Goal: Information Seeking & Learning: Learn about a topic

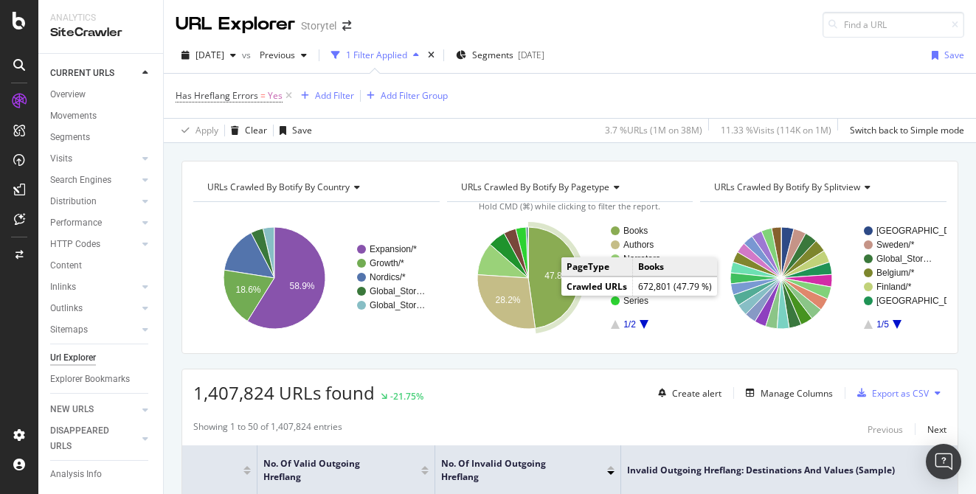
click at [559, 298] on icon "A chart." at bounding box center [553, 277] width 51 height 101
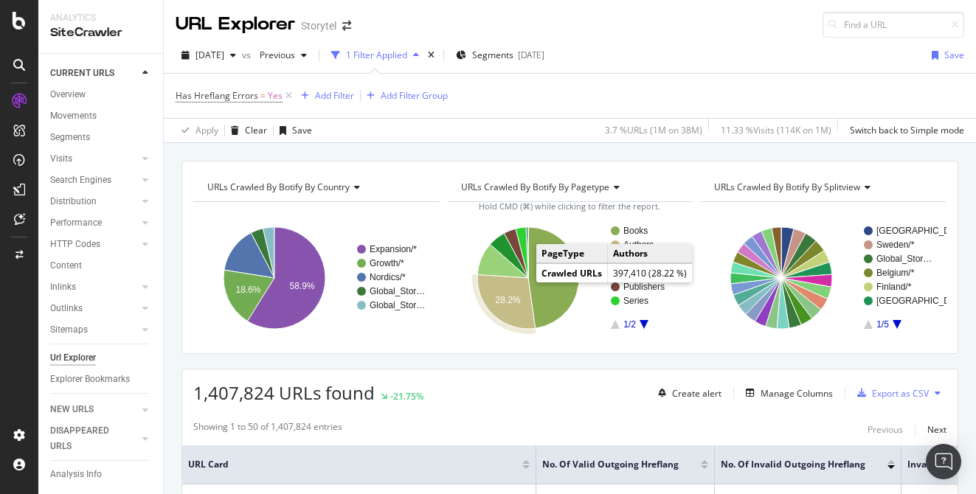
click at [510, 291] on icon "A chart." at bounding box center [506, 302] width 58 height 54
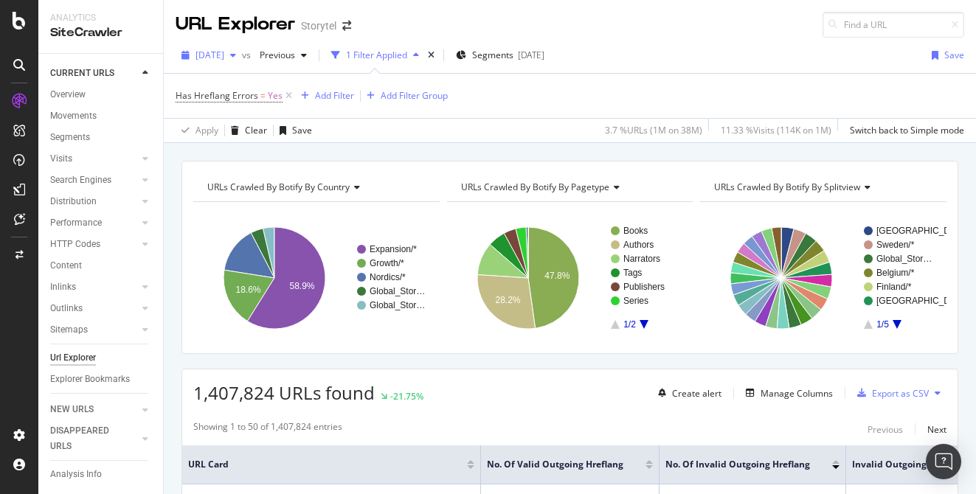
click at [224, 53] on span "[DATE]" at bounding box center [210, 55] width 29 height 13
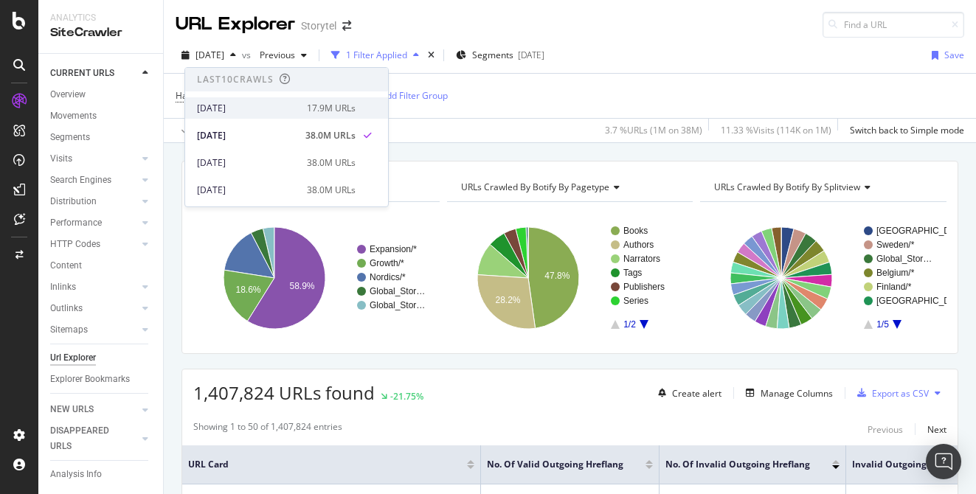
click at [246, 104] on div "[DATE]" at bounding box center [247, 108] width 101 height 13
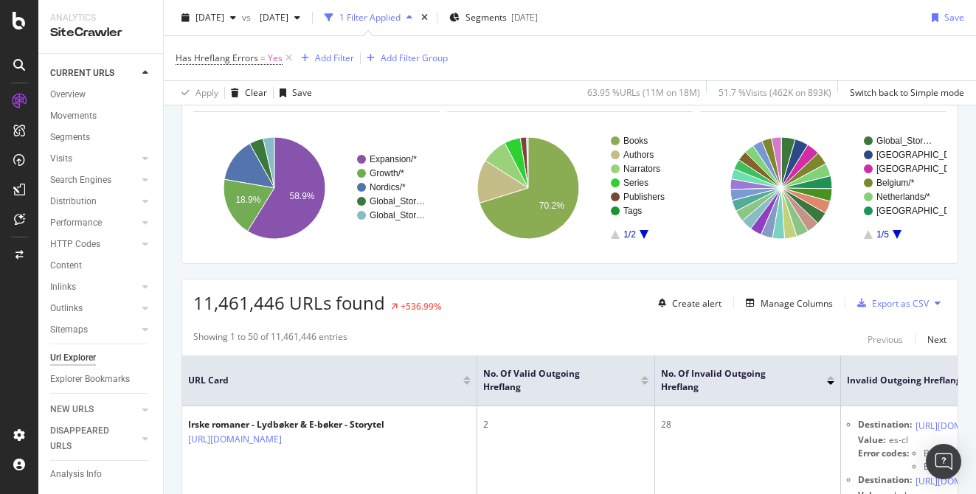
scroll to position [88, 0]
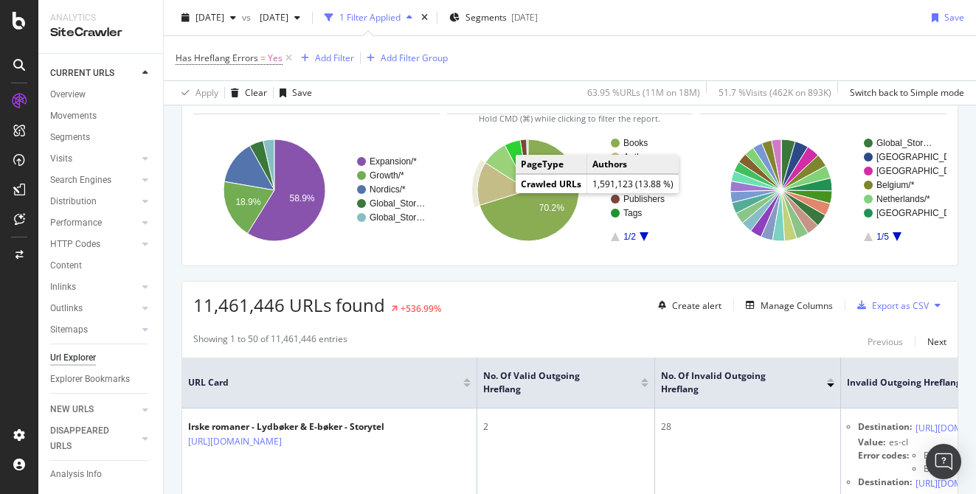
click at [497, 187] on icon "A chart." at bounding box center [502, 184] width 51 height 43
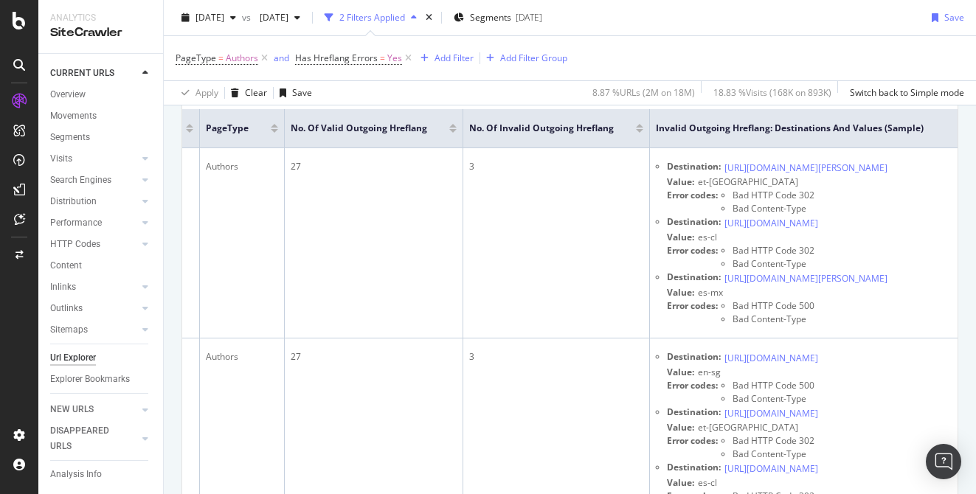
scroll to position [342, 0]
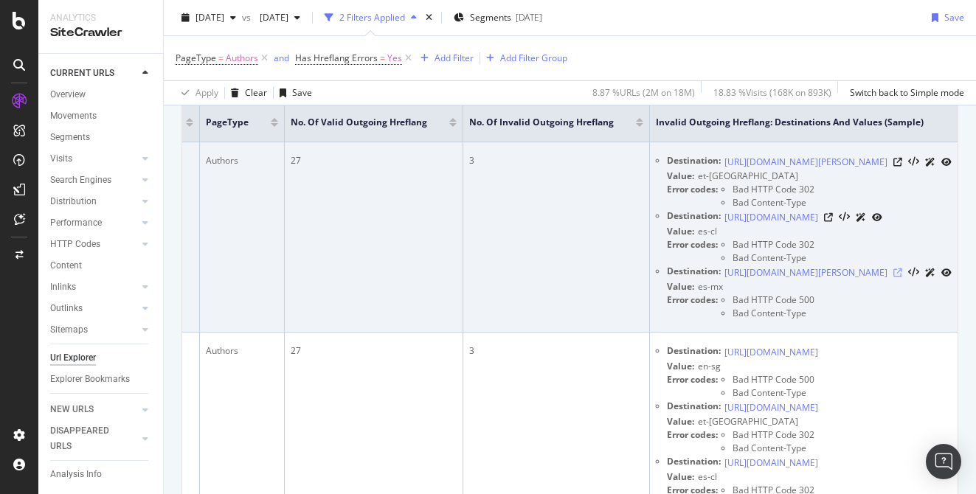
click at [899, 277] on icon at bounding box center [897, 273] width 9 height 9
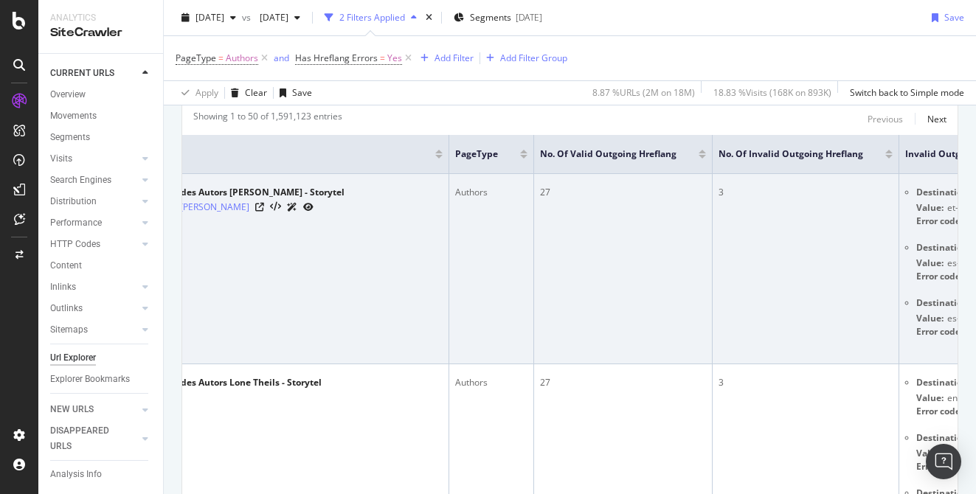
scroll to position [0, 0]
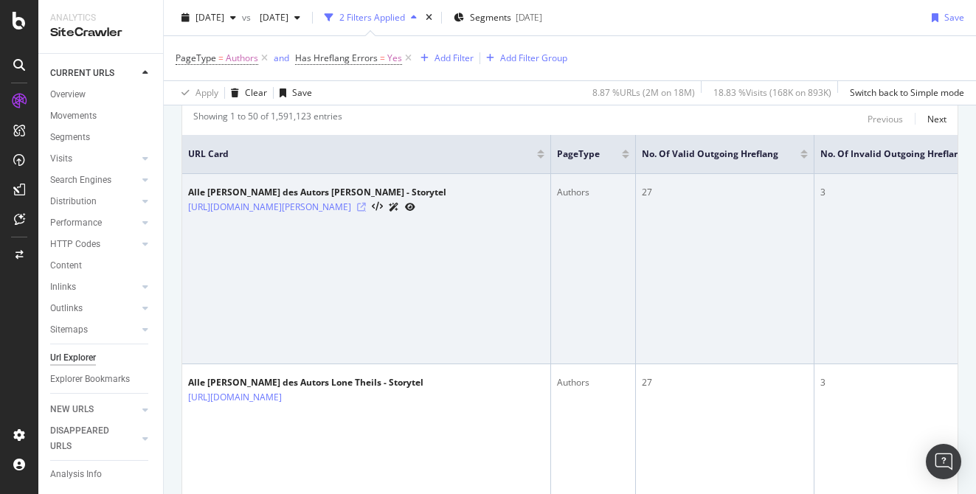
click at [366, 209] on icon at bounding box center [361, 207] width 9 height 9
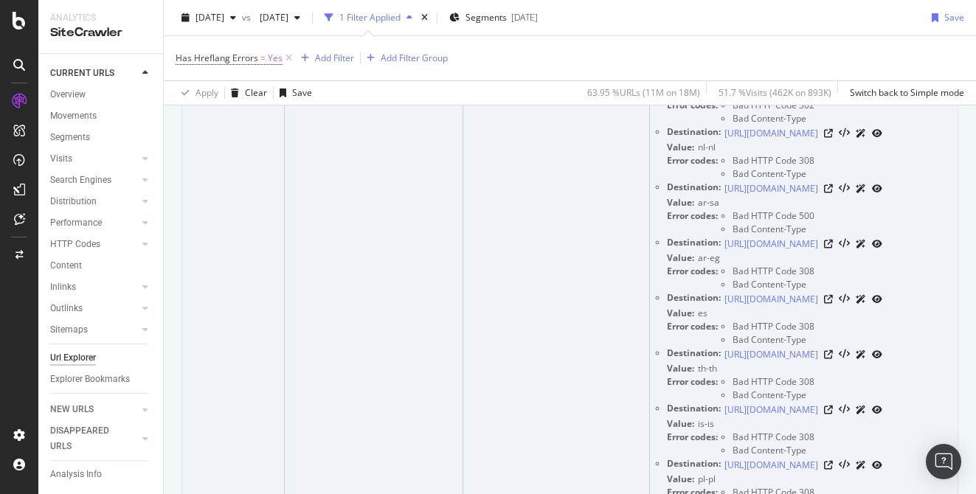
scroll to position [420, 0]
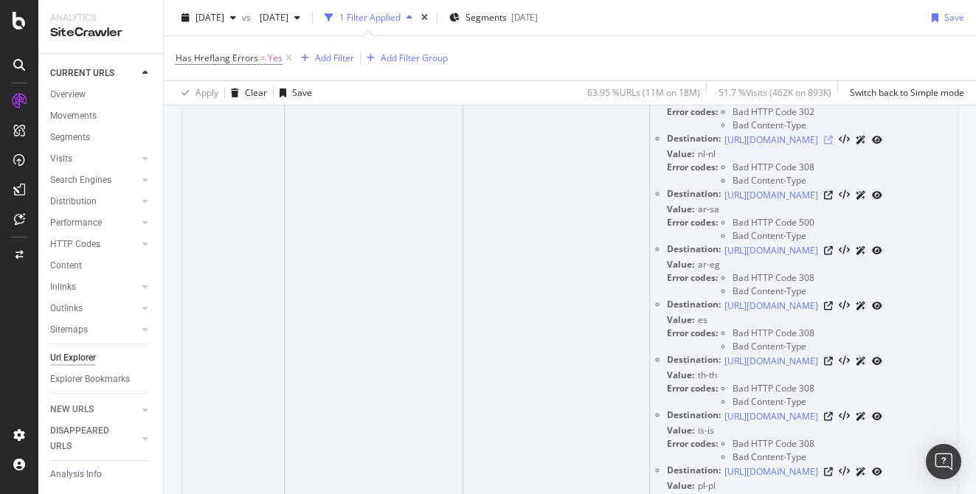
click at [833, 141] on icon at bounding box center [828, 140] width 9 height 9
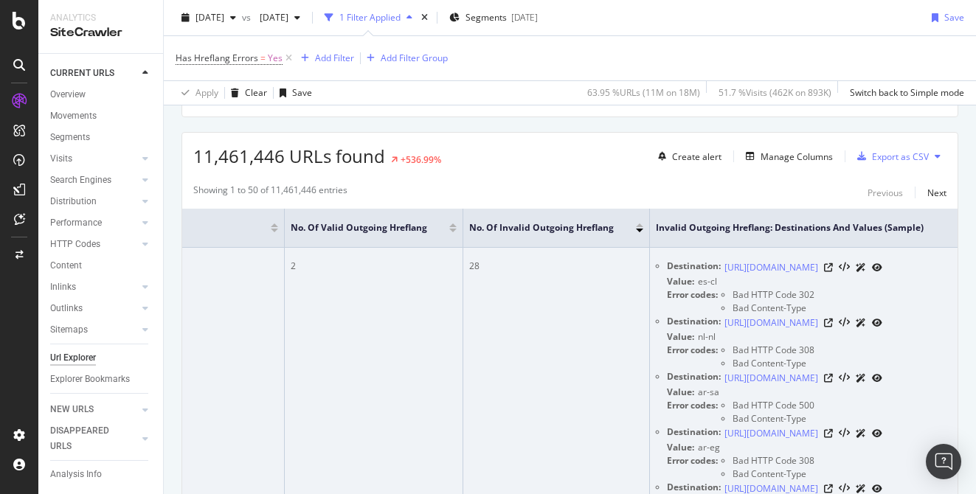
scroll to position [0, 0]
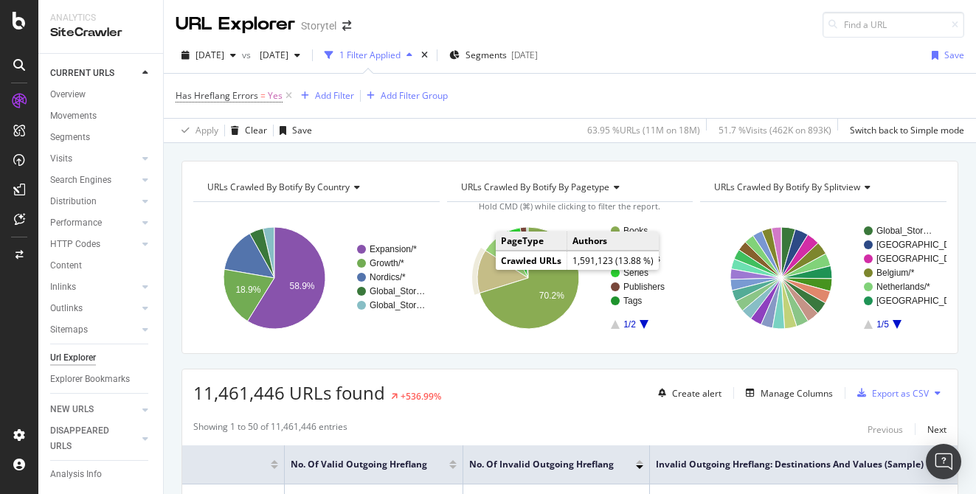
click at [485, 272] on icon "A chart." at bounding box center [502, 272] width 51 height 43
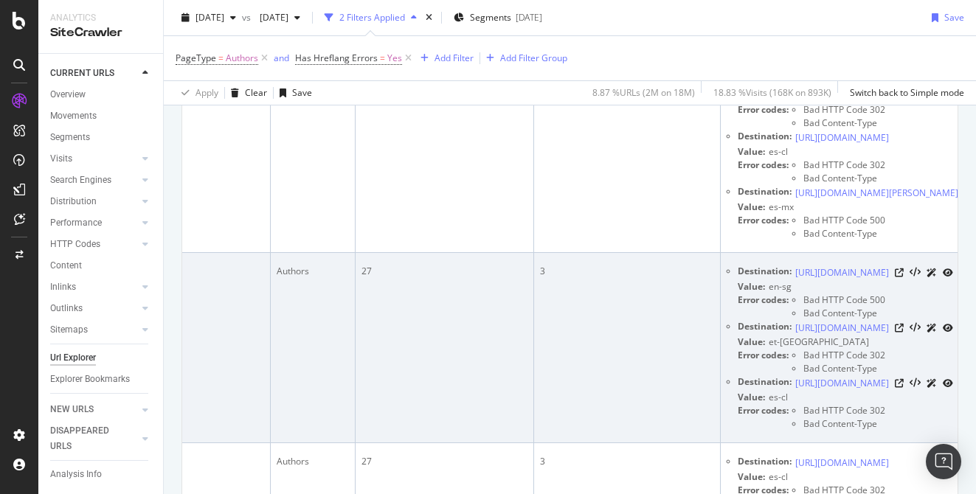
scroll to position [0, 402]
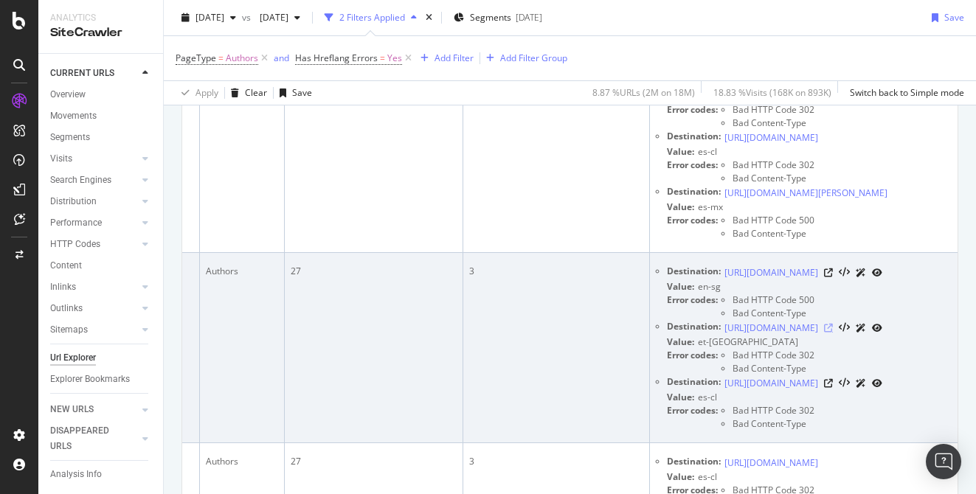
click at [833, 333] on icon at bounding box center [828, 328] width 9 height 9
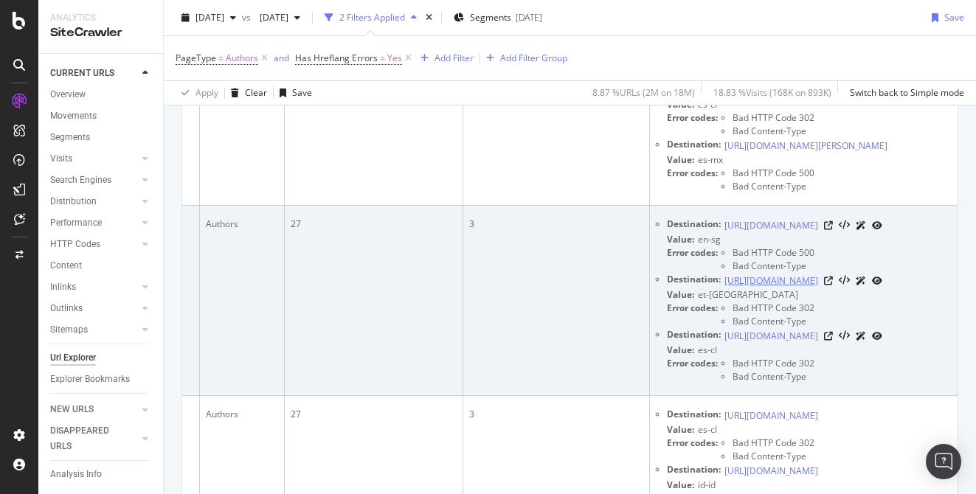
scroll to position [473, 0]
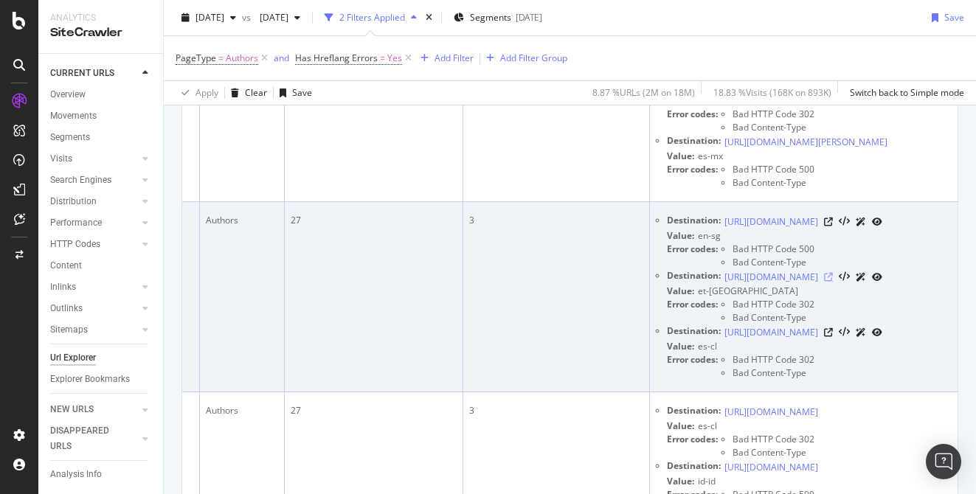
click at [833, 282] on icon at bounding box center [828, 277] width 9 height 9
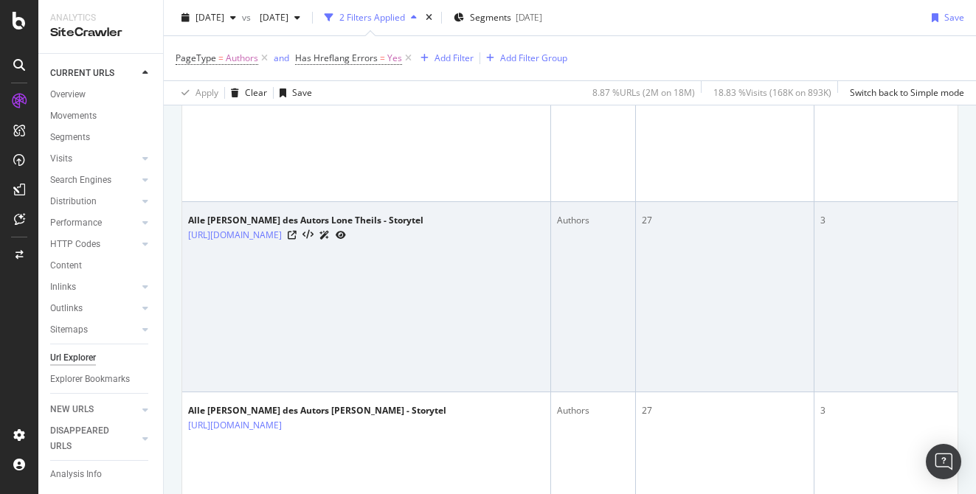
scroll to position [0, 0]
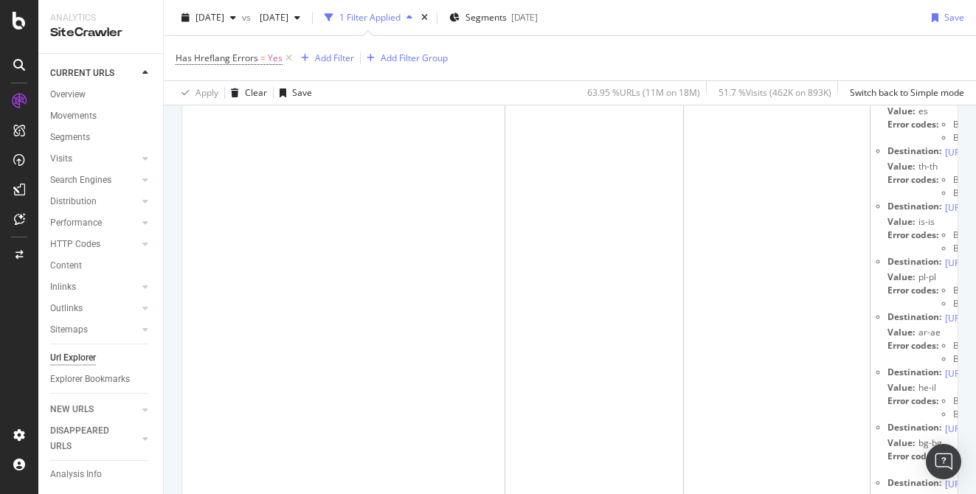
scroll to position [0, 326]
